Goal: Information Seeking & Learning: Find specific fact

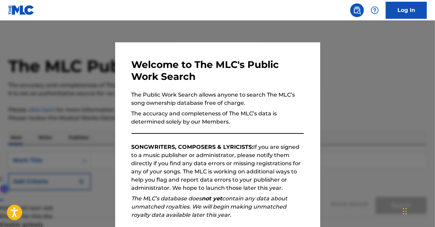
scroll to position [48, 0]
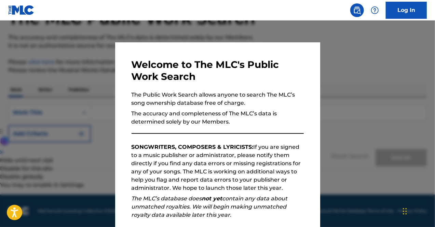
click at [261, 155] on p "SONGWRITERS, COMPOSERS & LYRICISTS: If you are signed to a music publisher or a…" at bounding box center [218, 167] width 172 height 49
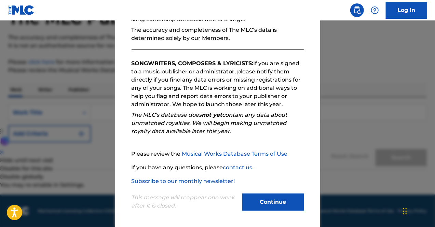
scroll to position [85, 0]
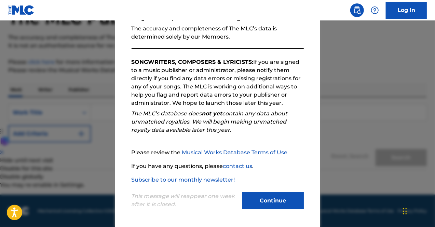
click at [276, 200] on button "Continue" at bounding box center [272, 200] width 61 height 17
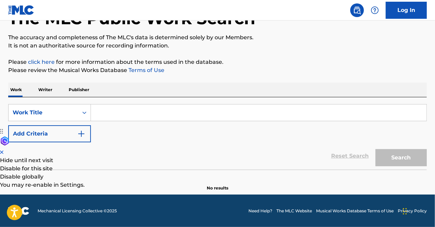
click at [158, 116] on input "Search Form" at bounding box center [258, 113] width 335 height 16
paste input "DJAFARI TOODESHKI NEGIN"
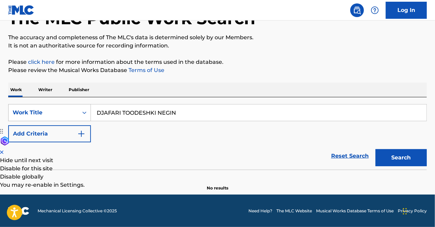
type input "DJAFARI TOODESHKI NEGIN"
click at [70, 111] on div "Work Title" at bounding box center [43, 113] width 61 height 8
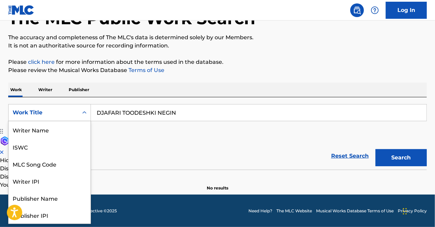
scroll to position [34, 0]
click at [52, 90] on p "Writer" at bounding box center [45, 90] width 18 height 14
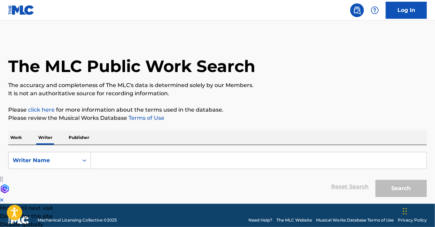
click at [127, 161] on input "Search Form" at bounding box center [258, 160] width 335 height 16
paste input "DJAFARI TOODESHKI NEGIN"
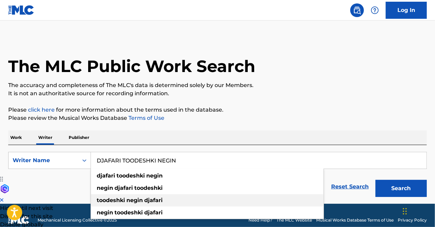
click at [155, 203] on strong "djafari" at bounding box center [153, 200] width 18 height 6
type input "toodeshki [PERSON_NAME]"
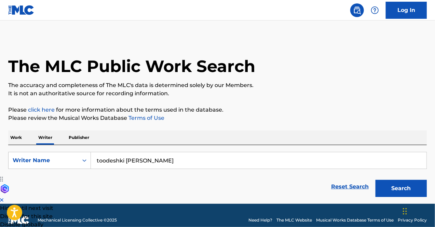
click at [388, 186] on button "Search" at bounding box center [400, 188] width 51 height 17
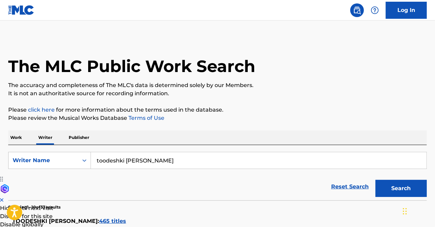
click at [398, 95] on p "It is not an authoritative source for recording information." at bounding box center [217, 93] width 418 height 8
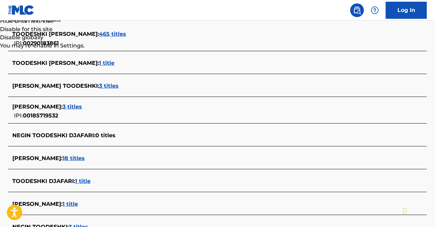
scroll to position [191, 0]
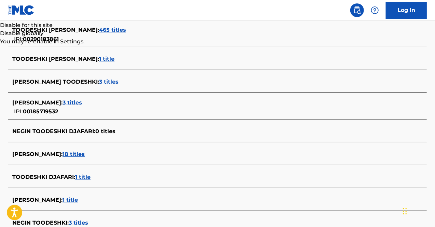
click at [104, 58] on span "1 title" at bounding box center [106, 59] width 15 height 6
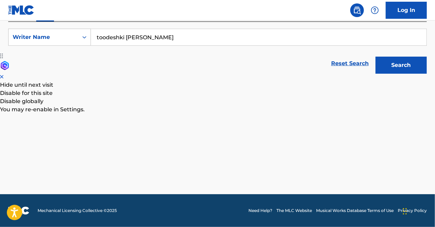
scroll to position [123, 0]
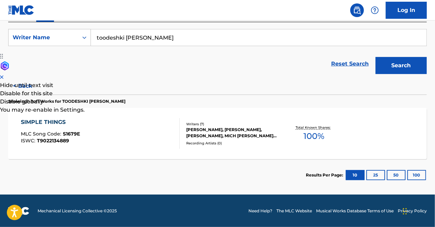
click at [152, 140] on div "SIMPLE THINGS MLC Song Code : S1679E ISWC : T9022134889" at bounding box center [100, 133] width 159 height 31
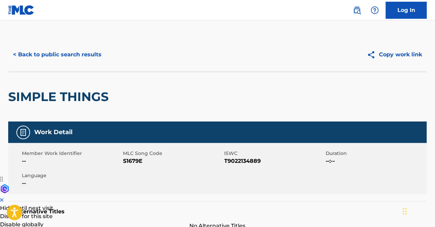
click at [78, 56] on button "< Back to public search results" at bounding box center [57, 54] width 98 height 17
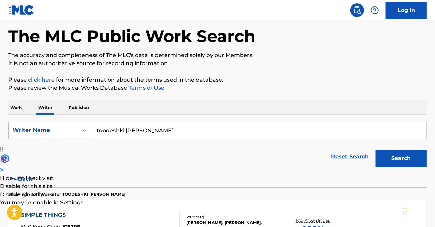
click at [20, 109] on p "Work" at bounding box center [16, 107] width 16 height 14
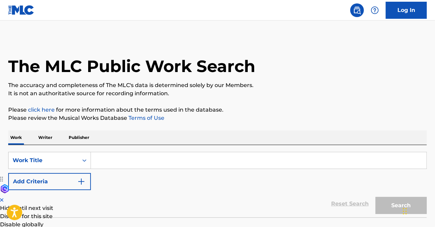
click at [141, 158] on input "Search Form" at bounding box center [258, 160] width 335 height 16
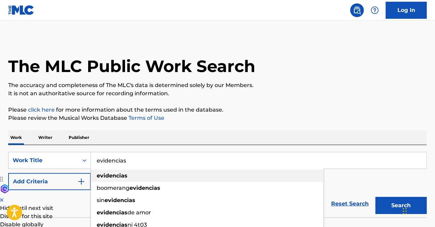
type input "evidencias"
click at [137, 177] on div "evidencias" at bounding box center [207, 176] width 233 height 12
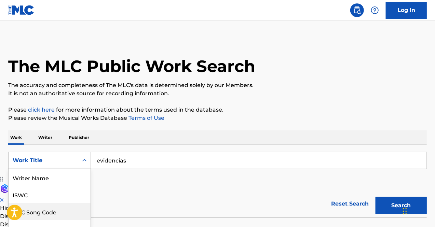
scroll to position [39, 0]
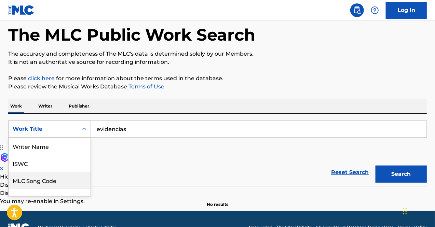
click at [69, 138] on div "8 results available. Use Up and Down to choose options, press Enter to select t…" at bounding box center [49, 129] width 83 height 17
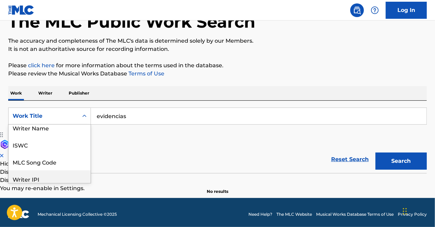
scroll to position [0, 0]
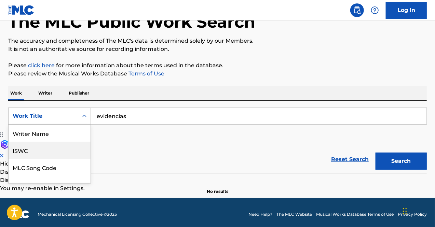
click at [55, 152] on div "ISWC" at bounding box center [50, 150] width 82 height 17
